Goal: Information Seeking & Learning: Learn about a topic

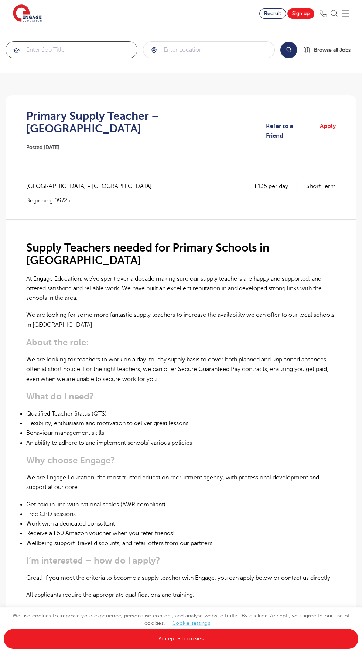
click at [93, 42] on input "search" at bounding box center [71, 50] width 131 height 16
click at [223, 68] on div "intervention" at bounding box center [181, 64] width 328 height 13
type input "intervention"
click button "Submit" at bounding box center [0, 0] width 0 height 0
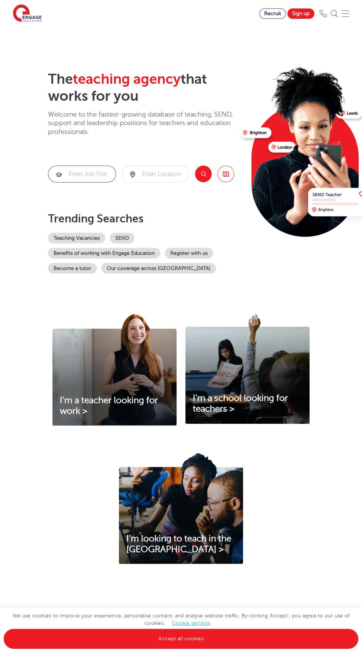
click at [116, 166] on input "search" at bounding box center [81, 174] width 67 height 16
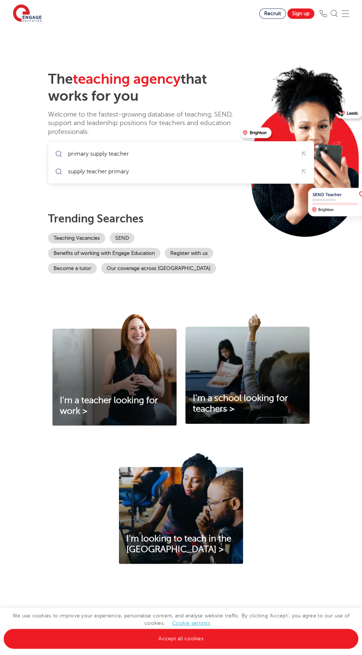
click at [216, 152] on div "primary supply teacher" at bounding box center [180, 153] width 255 height 13
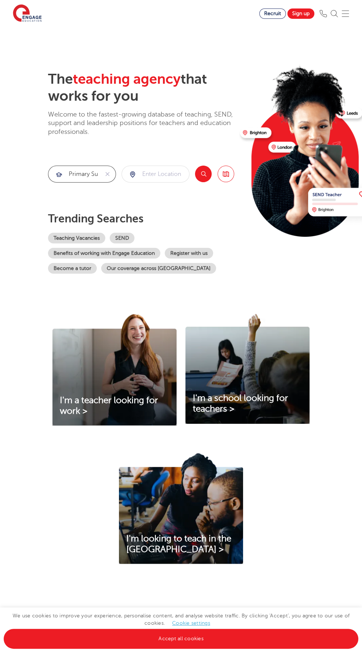
click at [99, 166] on input "primary supply teacher" at bounding box center [73, 174] width 51 height 16
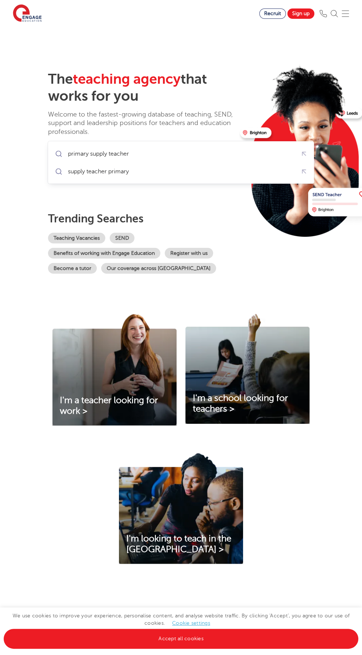
click at [126, 171] on div "supply teacher primary" at bounding box center [92, 171] width 78 height 11
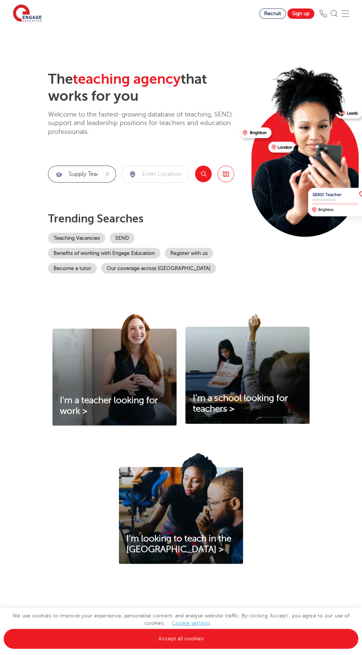
type input "supply teacher primary"
click at [211, 182] on button "Search" at bounding box center [203, 174] width 17 height 17
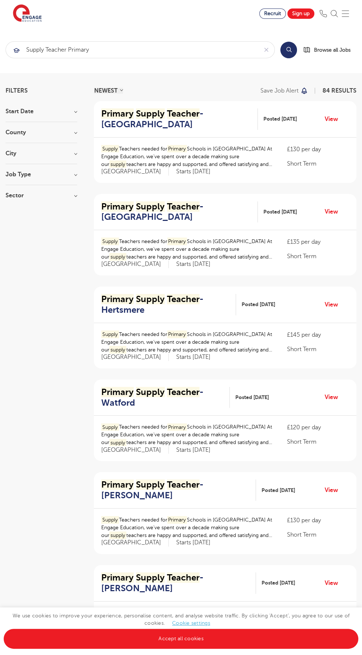
click at [65, 114] on h3 "Start Date" at bounding box center [42, 111] width 72 height 6
click at [42, 141] on span "1" at bounding box center [44, 138] width 6 height 7
click at [21, 139] on input "October 1" at bounding box center [19, 137] width 5 height 5
checkbox input "true"
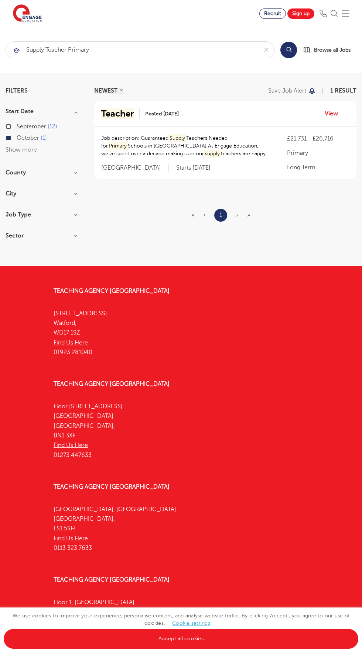
click at [40, 143] on label "October 1" at bounding box center [32, 138] width 30 height 10
click at [21, 139] on input "October 1" at bounding box center [19, 137] width 5 height 5
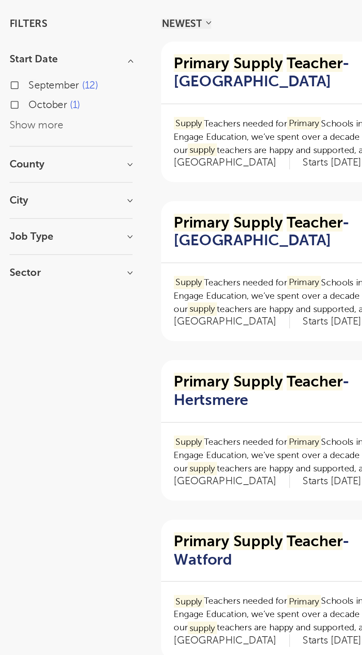
click at [75, 197] on h3 "City" at bounding box center [42, 194] width 72 height 6
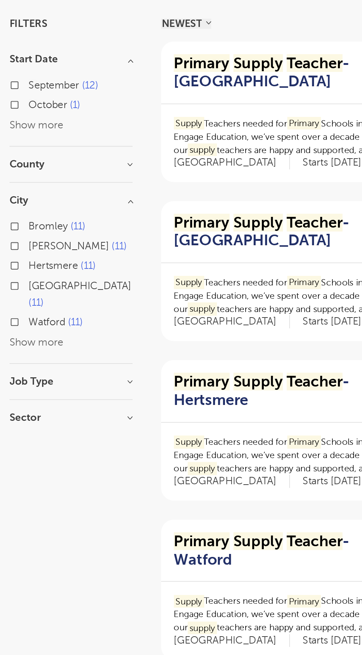
click at [59, 255] on label "Waltham Forest 11" at bounding box center [47, 249] width 61 height 20
click at [21, 245] on input "Waltham Forest 11" at bounding box center [19, 242] width 5 height 5
checkbox input "true"
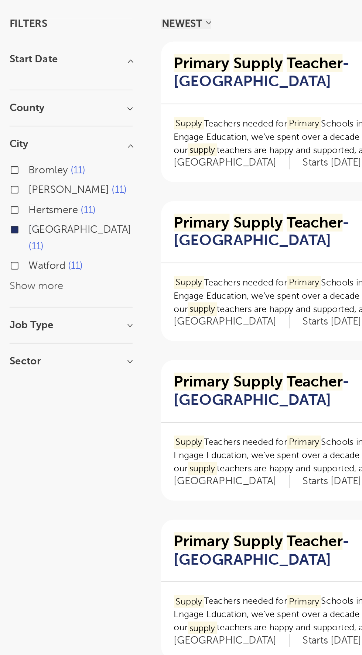
click at [39, 191] on span "Hackney" at bounding box center [40, 187] width 47 height 7
click at [21, 189] on input "Hackney 11" at bounding box center [19, 186] width 5 height 5
checkbox input "true"
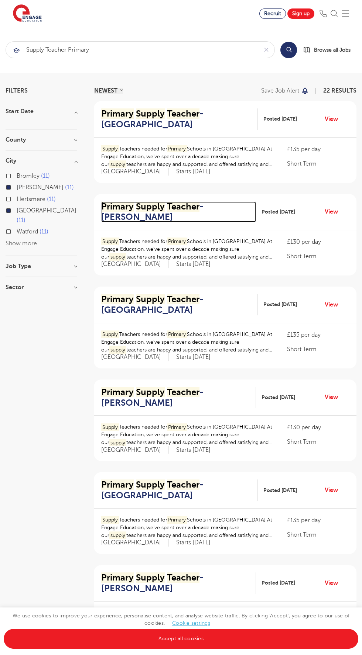
click at [186, 213] on h2 "Primary Supply Teacher - Hackney" at bounding box center [175, 211] width 149 height 21
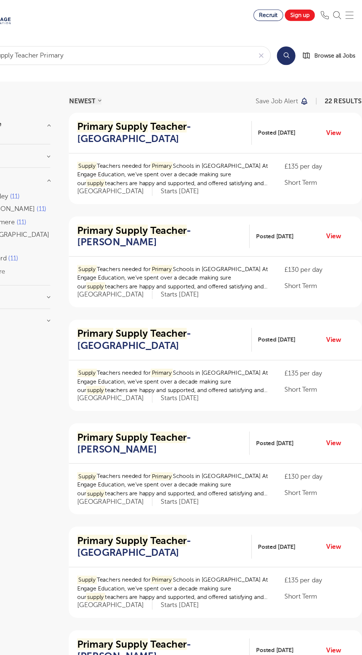
click at [126, 168] on mark "supply" at bounding box center [117, 165] width 17 height 8
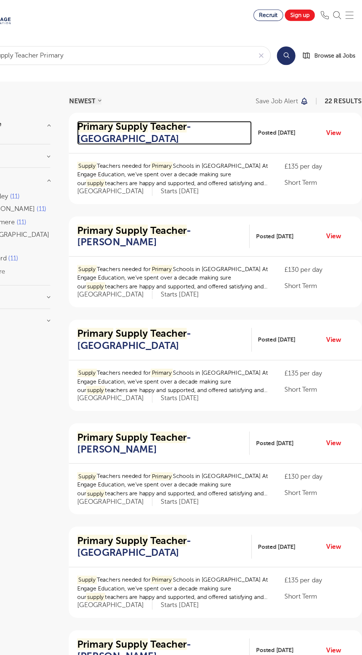
click at [235, 127] on h2 "Primary Supply Teacher - Waltham Forest" at bounding box center [176, 118] width 151 height 21
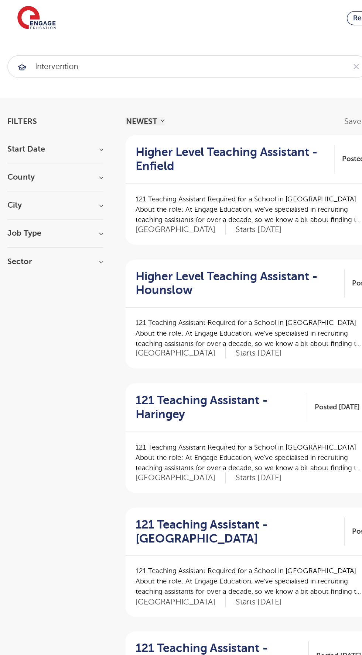
click at [64, 156] on h3 "City" at bounding box center [42, 154] width 72 height 6
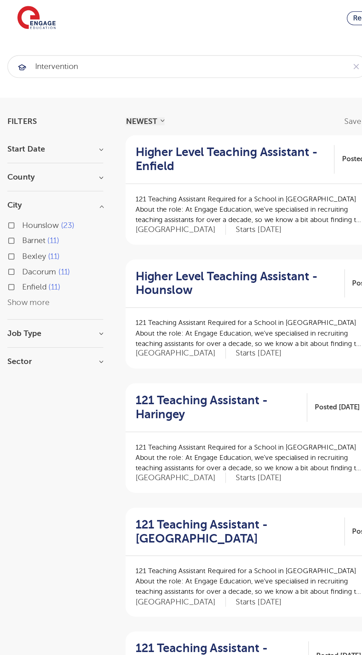
click at [75, 252] on h3 "Job Type" at bounding box center [42, 249] width 72 height 6
click at [75, 316] on h3 "Sector" at bounding box center [42, 313] width 72 height 6
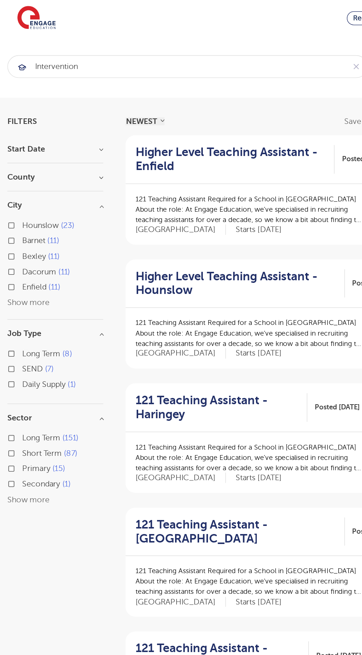
click at [76, 114] on h3 "Start Date" at bounding box center [42, 111] width 72 height 6
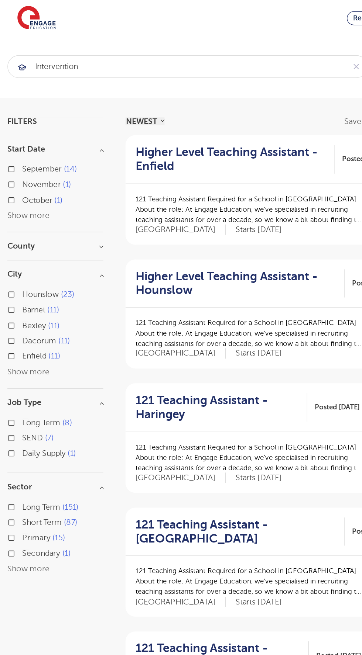
click at [75, 187] on h3 "County" at bounding box center [42, 184] width 72 height 6
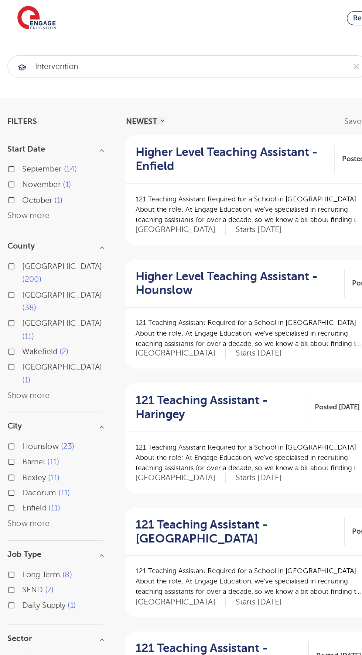
click at [31, 203] on span "London" at bounding box center [47, 199] width 60 height 7
click at [21, 201] on input "London 200" at bounding box center [19, 198] width 5 height 5
checkbox input "true"
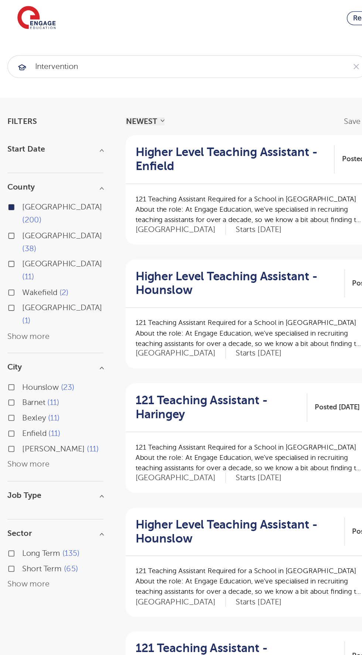
click at [33, 344] on button "Show more" at bounding box center [21, 347] width 31 height 7
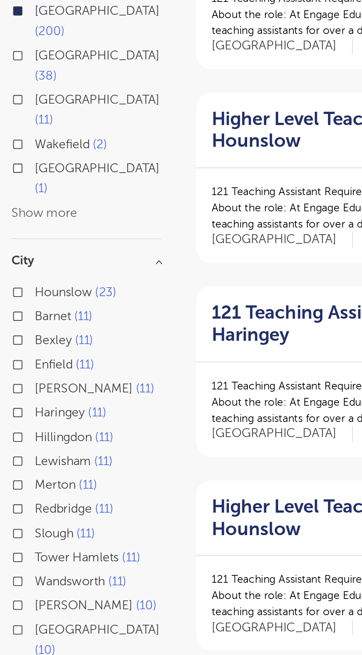
click at [38, 490] on span "Newham" at bounding box center [29, 493] width 24 height 7
click at [21, 490] on input "Newham 10" at bounding box center [19, 492] width 5 height 5
checkbox input "true"
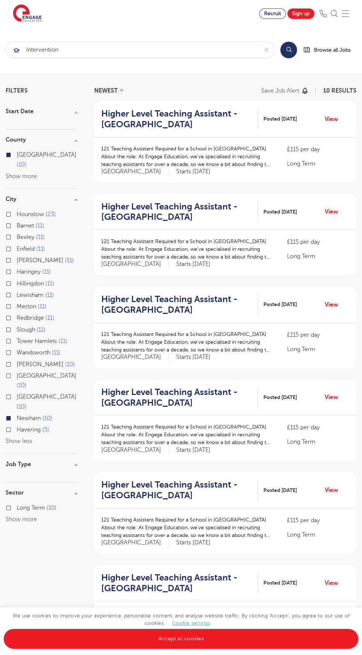
click at [234, 124] on h2 "Higher Level Teaching Assistant - Newham" at bounding box center [176, 118] width 151 height 21
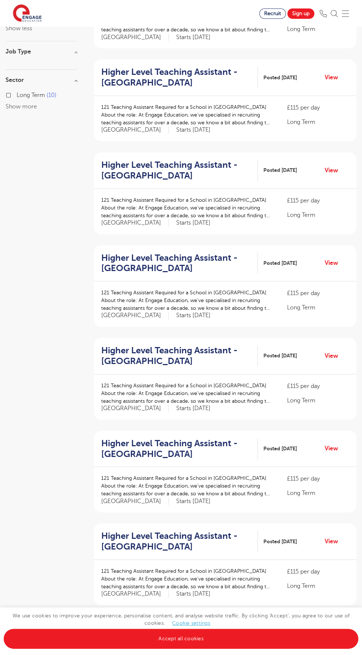
scroll to position [419, 0]
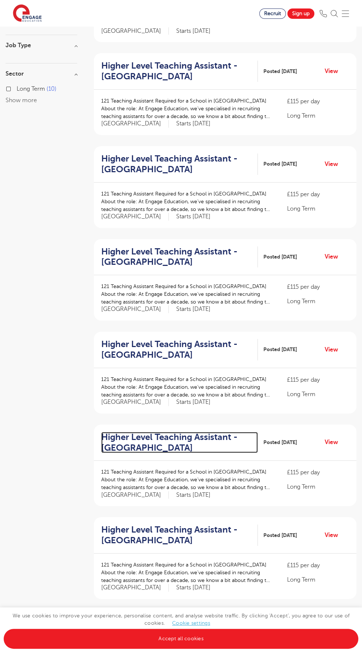
click at [224, 446] on h2 "Higher Level Teaching Assistant - Newham" at bounding box center [176, 442] width 151 height 21
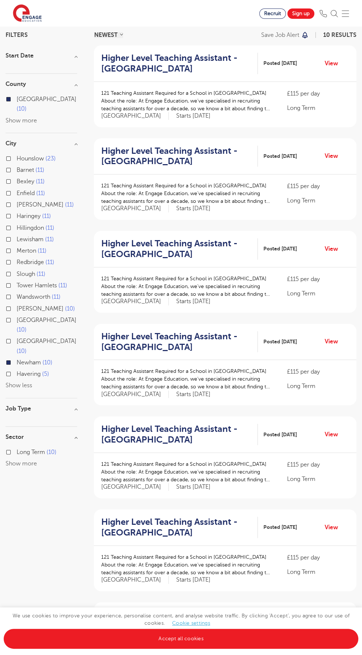
scroll to position [0, 0]
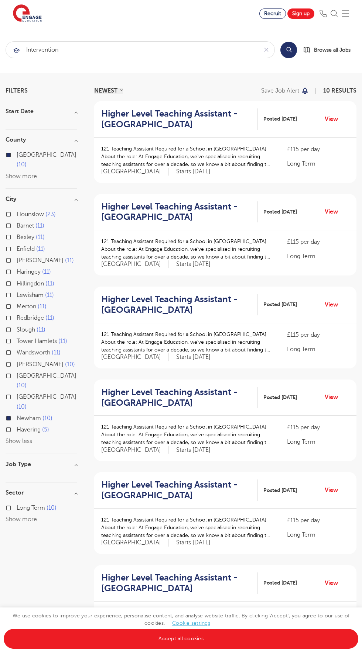
click at [37, 415] on span "Newham" at bounding box center [29, 418] width 24 height 7
click at [21, 415] on input "Newham 10" at bounding box center [19, 417] width 5 height 5
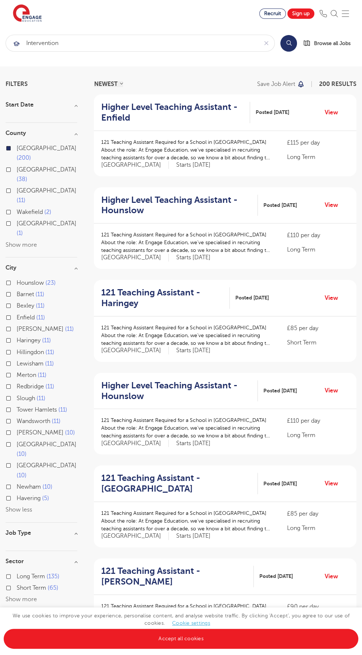
scroll to position [49, 0]
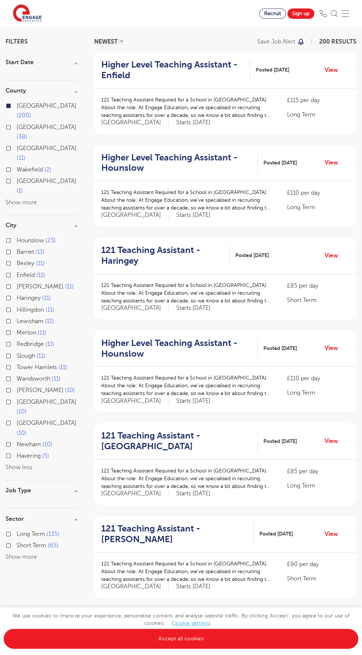
click at [76, 488] on h3 "Job Type" at bounding box center [42, 491] width 72 height 6
click at [75, 488] on h3 "Job Type" at bounding box center [42, 491] width 72 height 6
click at [76, 488] on h3 "Job Type" at bounding box center [42, 491] width 72 height 6
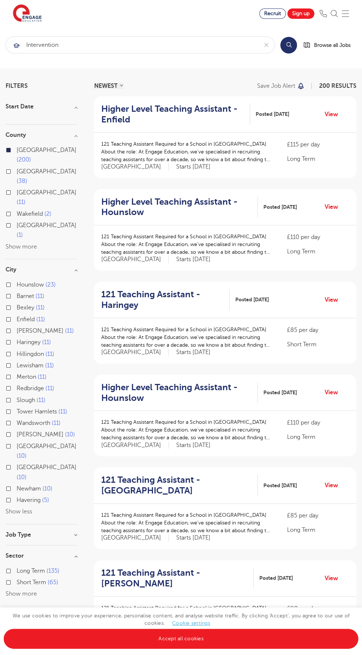
scroll to position [3, 0]
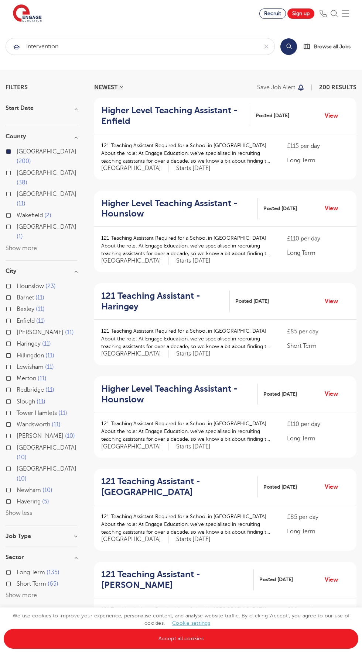
click at [43, 499] on span "5" at bounding box center [45, 502] width 7 height 7
click at [21, 499] on input "Havering 5" at bounding box center [19, 501] width 5 height 5
checkbox input "true"
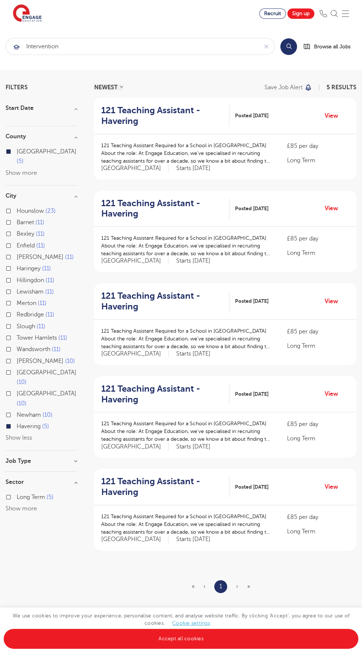
click at [48, 423] on span "5" at bounding box center [45, 426] width 7 height 7
click at [21, 423] on input "Havering 5" at bounding box center [19, 425] width 5 height 5
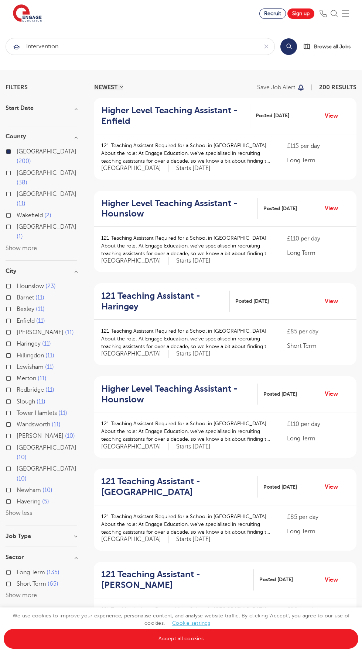
click at [27, 476] on span "10" at bounding box center [22, 479] width 10 height 7
click at [21, 466] on input "Greenwich 10" at bounding box center [19, 468] width 5 height 5
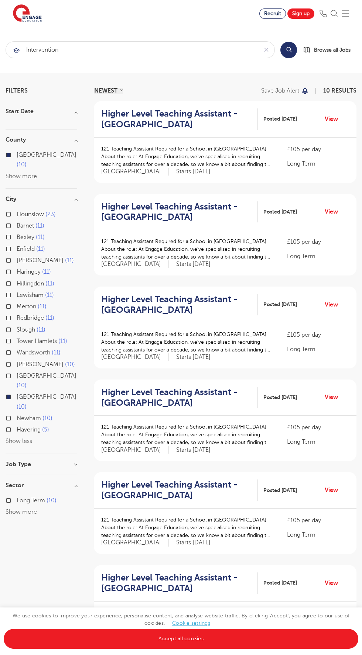
click at [27, 404] on span "10" at bounding box center [22, 407] width 10 height 7
click at [21, 394] on input "Greenwich 10" at bounding box center [19, 396] width 5 height 5
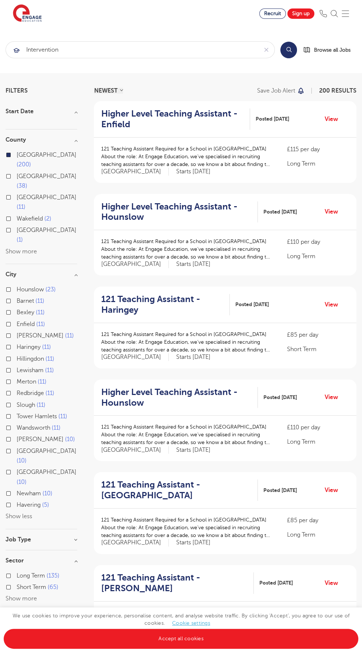
click at [46, 344] on span "11" at bounding box center [46, 347] width 9 height 7
click at [21, 344] on input "Haringey 11" at bounding box center [19, 346] width 5 height 5
checkbox input "true"
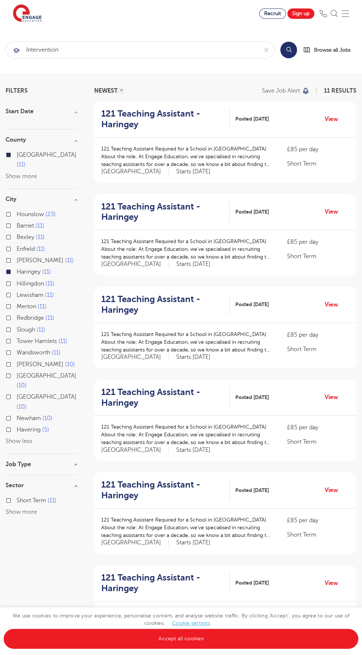
click at [40, 285] on span "Hillingdon" at bounding box center [30, 283] width 27 height 7
click at [21, 285] on input "Hillingdon 11" at bounding box center [19, 282] width 5 height 5
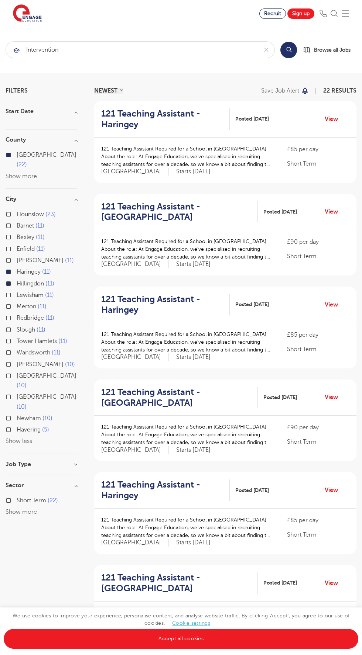
click at [65, 264] on span "11" at bounding box center [69, 260] width 9 height 7
click at [21, 262] on input "Hackney 11" at bounding box center [19, 259] width 5 height 5
checkbox input "true"
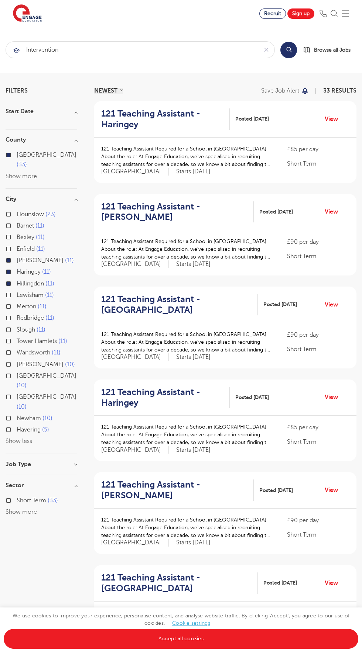
click at [46, 285] on span "11" at bounding box center [49, 283] width 9 height 7
click at [21, 285] on input "Hillingdon 11" at bounding box center [19, 282] width 5 height 5
checkbox input "false"
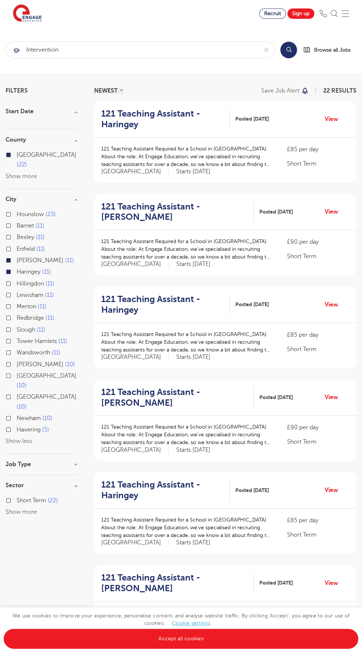
click at [50, 272] on span "11" at bounding box center [46, 272] width 9 height 7
click at [21, 272] on input "Haringey 11" at bounding box center [19, 271] width 5 height 5
checkbox input "false"
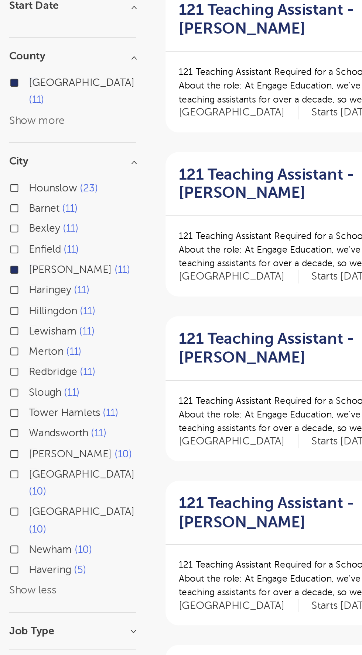
scroll to position [1, 0]
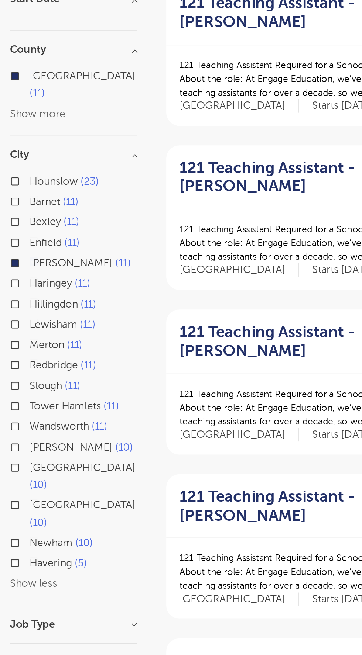
click at [41, 262] on label "Hackney 11" at bounding box center [45, 259] width 57 height 10
click at [21, 261] on input "Hackney 11" at bounding box center [19, 258] width 5 height 5
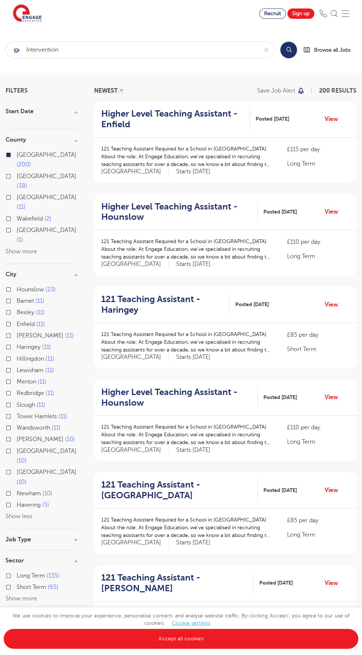
scroll to position [1, 0]
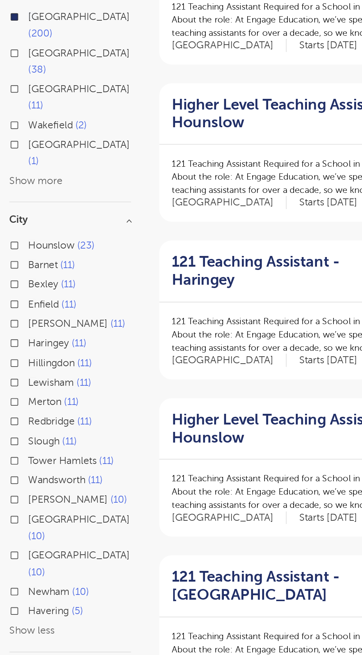
click at [58, 411] on label "Tower Hamlets 11" at bounding box center [42, 416] width 51 height 10
click at [21, 413] on input "Tower Hamlets 11" at bounding box center [19, 415] width 5 height 5
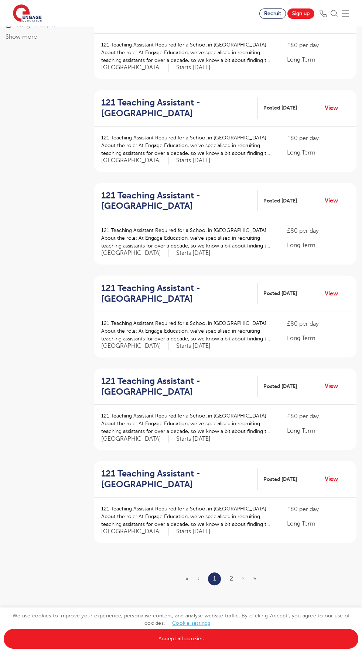
scroll to position [477, 0]
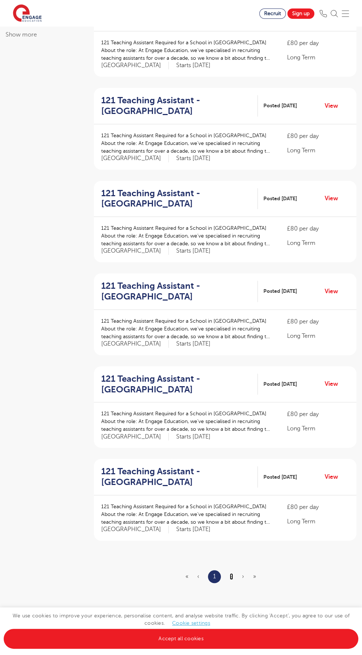
click at [231, 580] on link "2" at bounding box center [231, 576] width 3 height 7
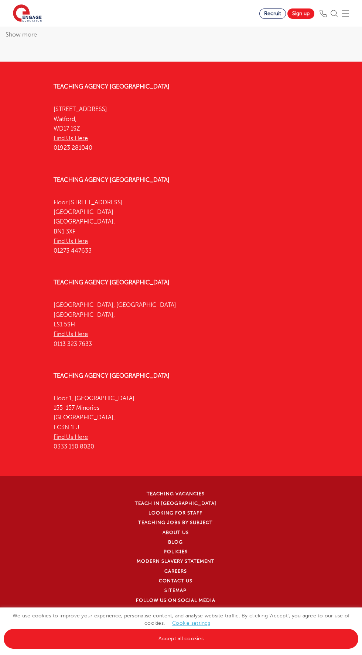
scroll to position [0, 0]
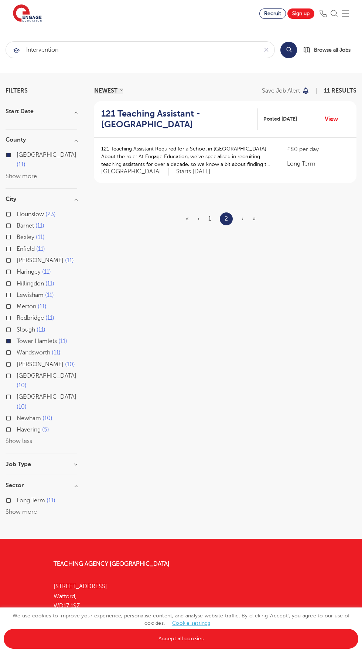
click at [52, 344] on span "Tower Hamlets" at bounding box center [37, 341] width 40 height 7
click at [21, 343] on input "Tower Hamlets 11" at bounding box center [19, 340] width 5 height 5
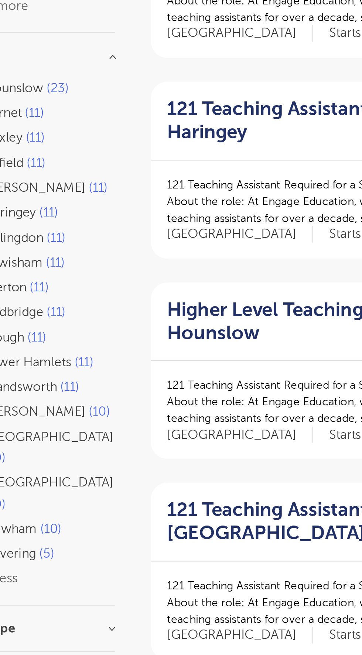
scroll to position [2, 0]
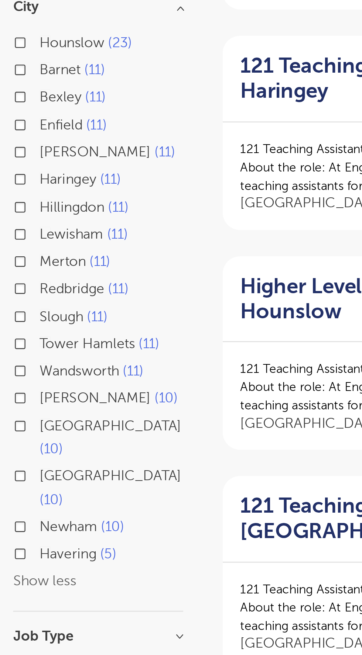
click at [34, 488] on span "Newham" at bounding box center [29, 491] width 24 height 7
click at [21, 488] on input "Newham 10" at bounding box center [19, 490] width 5 height 5
